Goal: Navigation & Orientation: Find specific page/section

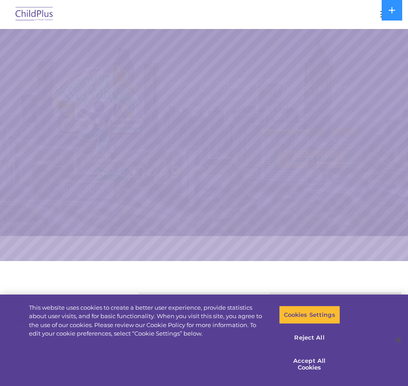
select select "MEDIUM"
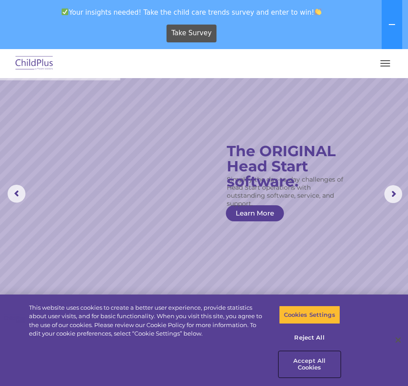
click at [309, 362] on button "Accept All Cookies" at bounding box center [309, 364] width 61 height 25
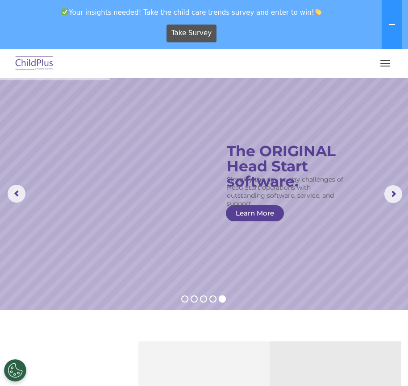
click at [38, 62] on img at bounding box center [34, 63] width 42 height 21
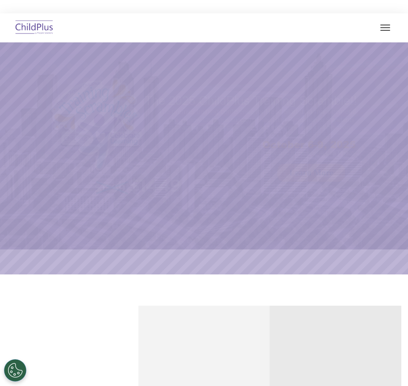
select select "MEDIUM"
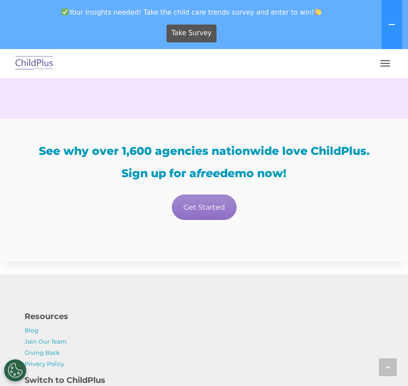
scroll to position [1767, 0]
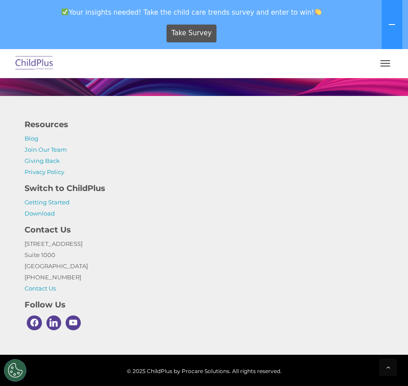
scroll to position [900, 0]
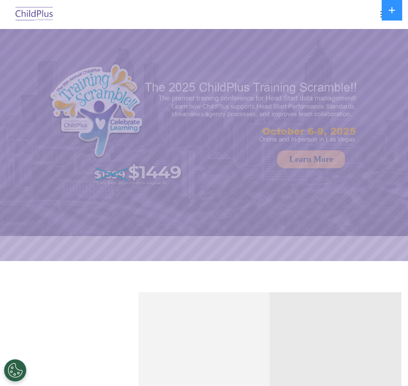
select select "MEDIUM"
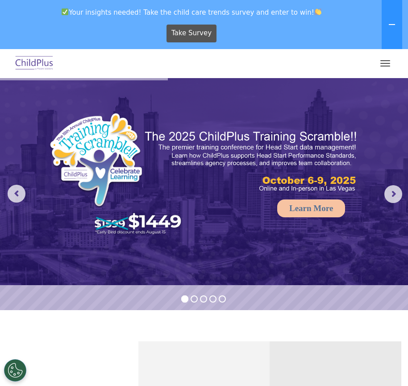
click at [383, 62] on button "button" at bounding box center [385, 63] width 19 height 14
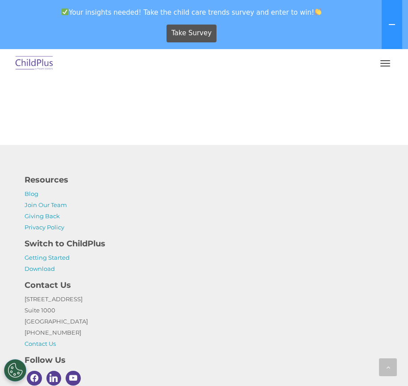
scroll to position [1111, 0]
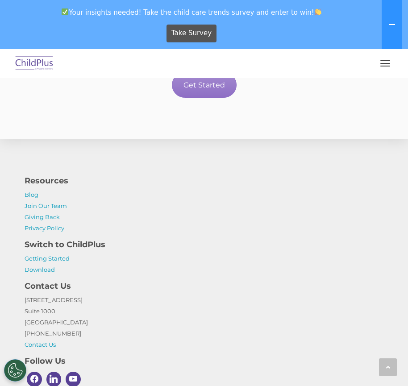
scroll to position [1767, 0]
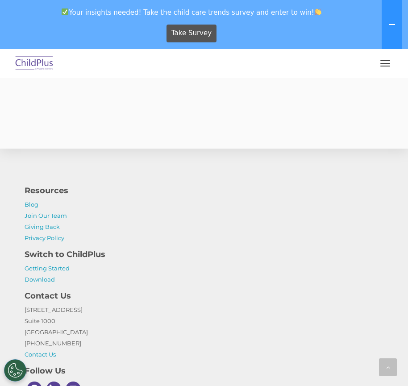
scroll to position [2609, 0]
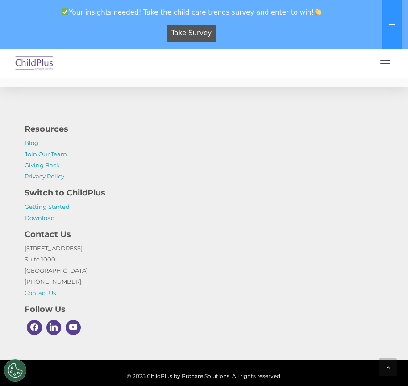
click at [43, 63] on img at bounding box center [34, 63] width 42 height 21
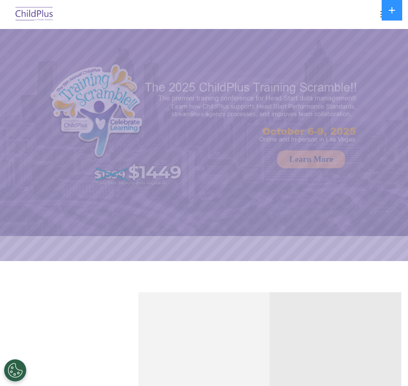
select select "MEDIUM"
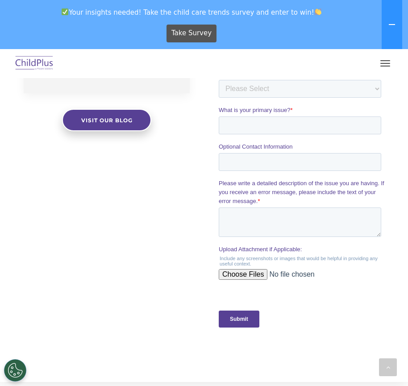
scroll to position [832, 0]
